Goal: Task Accomplishment & Management: Manage account settings

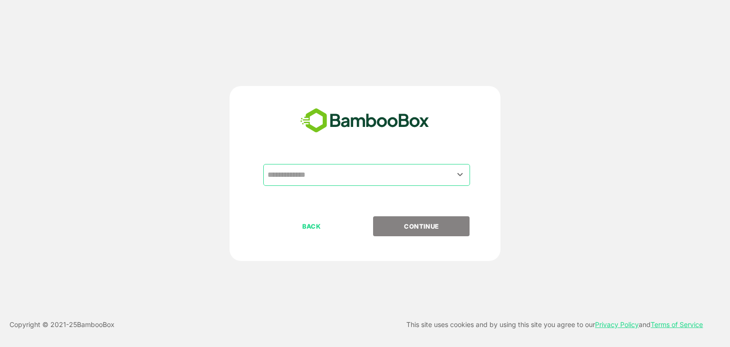
click at [397, 174] on input "text" at bounding box center [366, 175] width 203 height 18
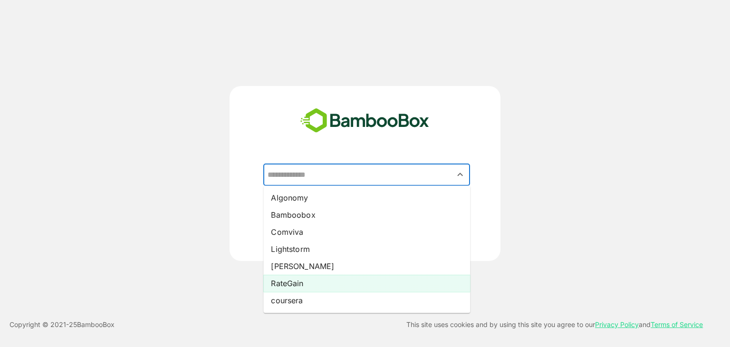
click at [328, 283] on li "RateGain" at bounding box center [366, 283] width 207 height 17
type input "********"
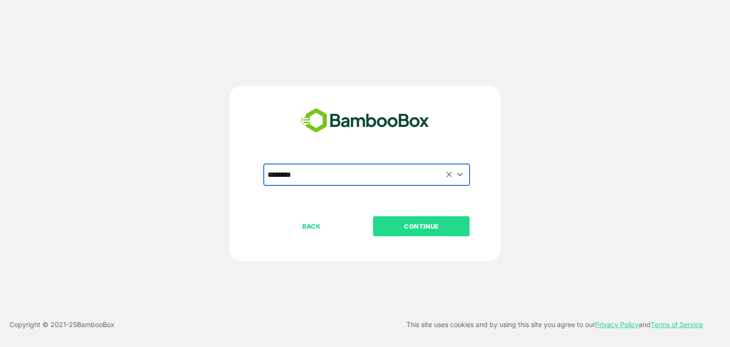
click at [443, 222] on p "CONTINUE" at bounding box center [421, 226] width 95 height 10
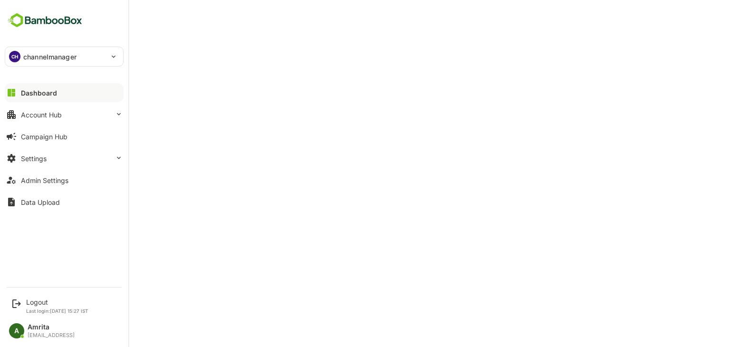
click at [93, 58] on div "CH channelmanager" at bounding box center [58, 56] width 107 height 19
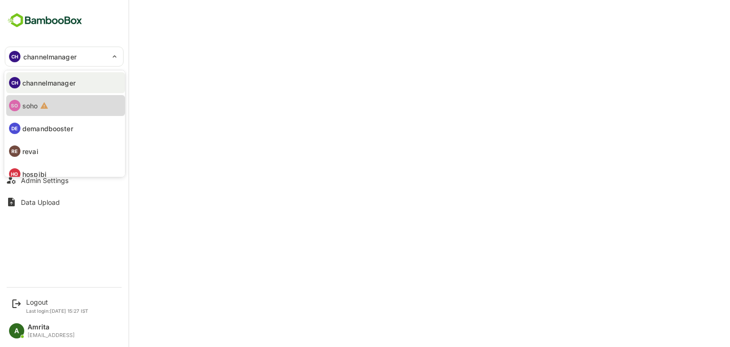
click at [42, 109] on icon at bounding box center [44, 105] width 9 height 9
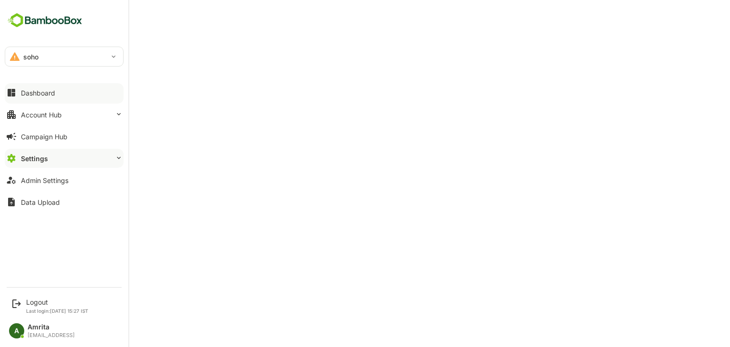
click at [29, 93] on div "Dashboard" at bounding box center [38, 93] width 34 height 8
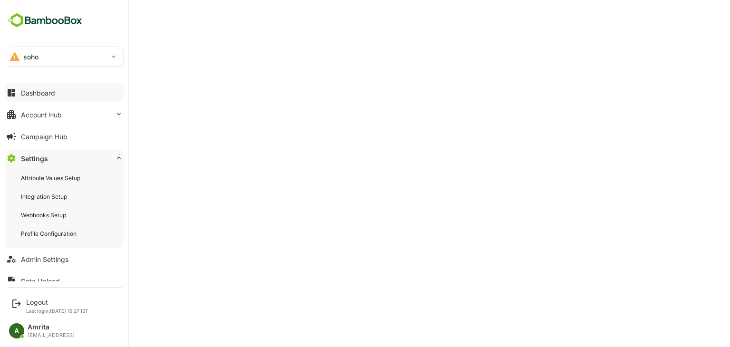
click at [19, 92] on button "Dashboard" at bounding box center [64, 92] width 119 height 19
click at [11, 185] on div "Attribute Values Setup" at bounding box center [64, 178] width 119 height 18
click at [16, 260] on icon at bounding box center [11, 258] width 11 height 11
click at [21, 259] on div "Admin Settings" at bounding box center [45, 259] width 48 height 8
click at [36, 257] on div "Admin Settings" at bounding box center [45, 259] width 48 height 8
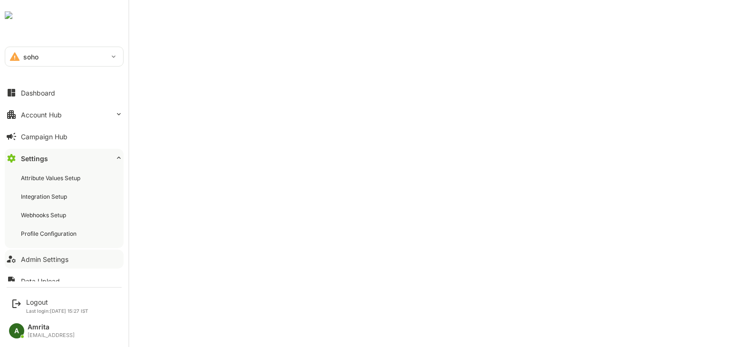
click at [41, 261] on div "Admin Settings" at bounding box center [45, 259] width 48 height 8
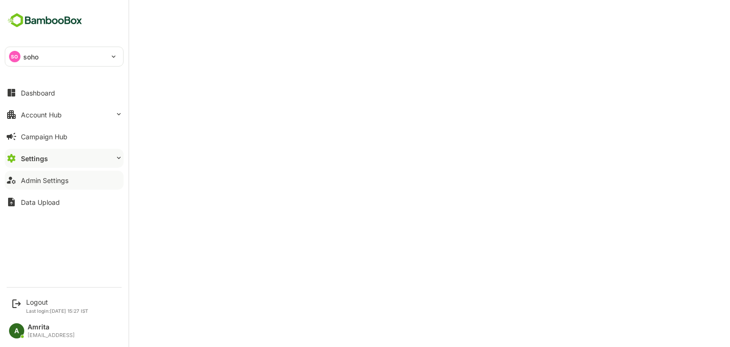
click at [52, 179] on div "Admin Settings" at bounding box center [45, 180] width 48 height 8
click at [18, 183] on button "Admin Settings" at bounding box center [64, 180] width 119 height 19
